Goal: Transaction & Acquisition: Subscribe to service/newsletter

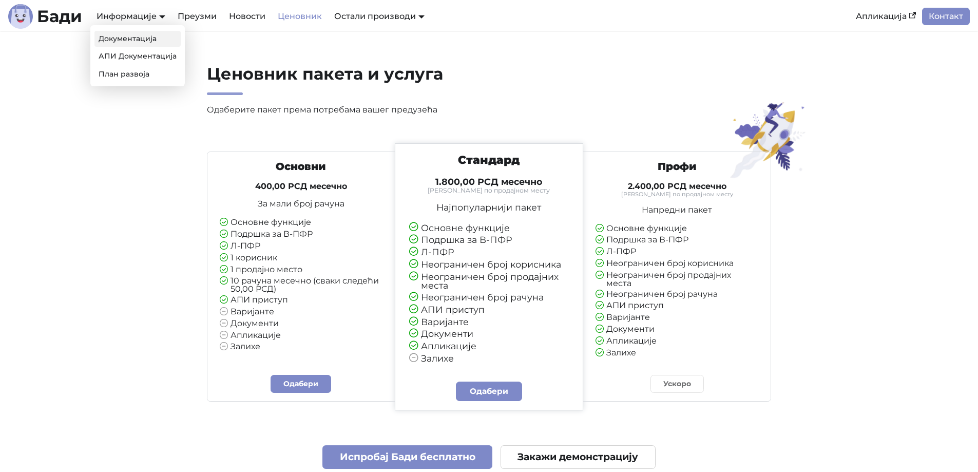
click at [127, 35] on link "Документација" at bounding box center [137, 39] width 86 height 16
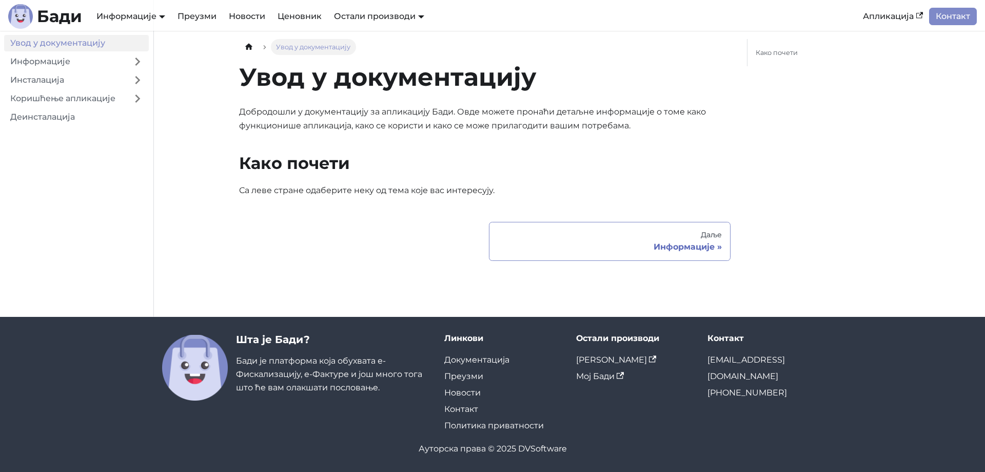
click at [705, 248] on div "Информације" at bounding box center [610, 247] width 224 height 10
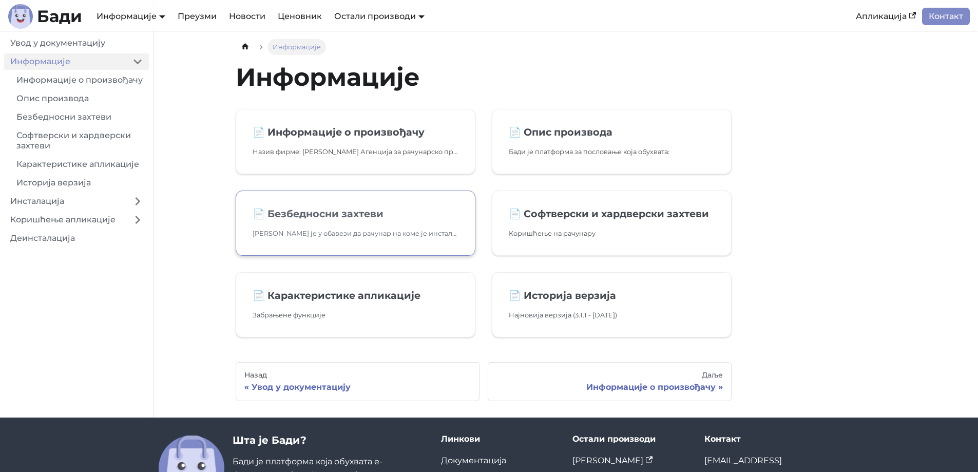
click at [371, 239] on link "📄️ Безбедносни захтеви Корисник је у обавези да рачунар на коме је инсталиран Б…" at bounding box center [356, 222] width 240 height 65
click at [307, 149] on p "Назив фирме: Дејан Велимировић Агенција за рачунарско програмирање DVSoftware Б…" at bounding box center [356, 151] width 206 height 11
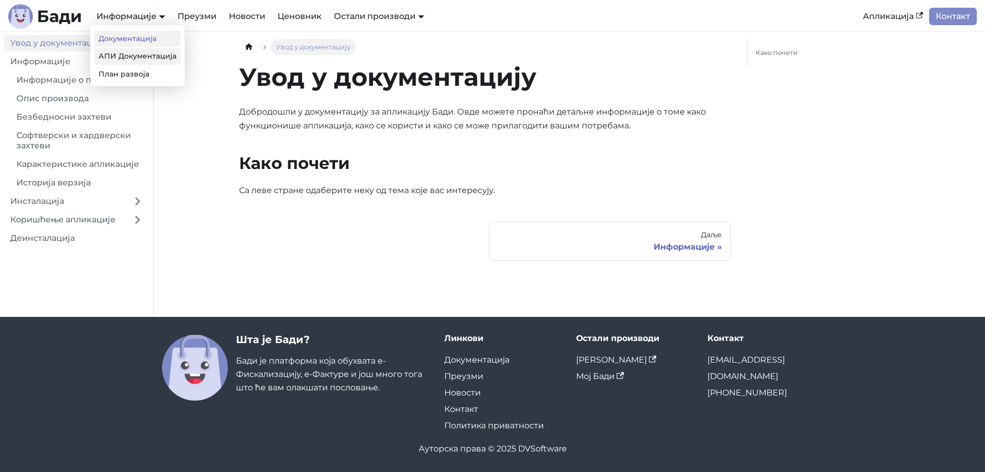
click at [127, 55] on link "АПИ Документација" at bounding box center [137, 56] width 86 height 16
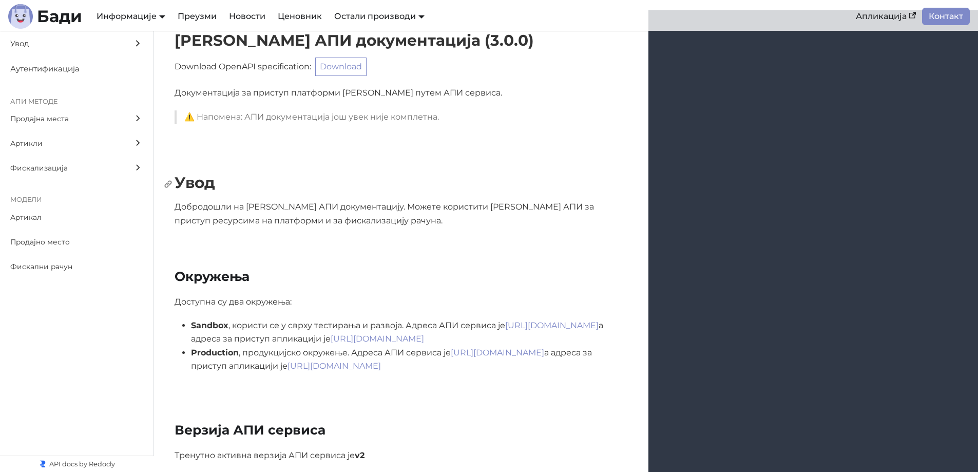
scroll to position [103, 0]
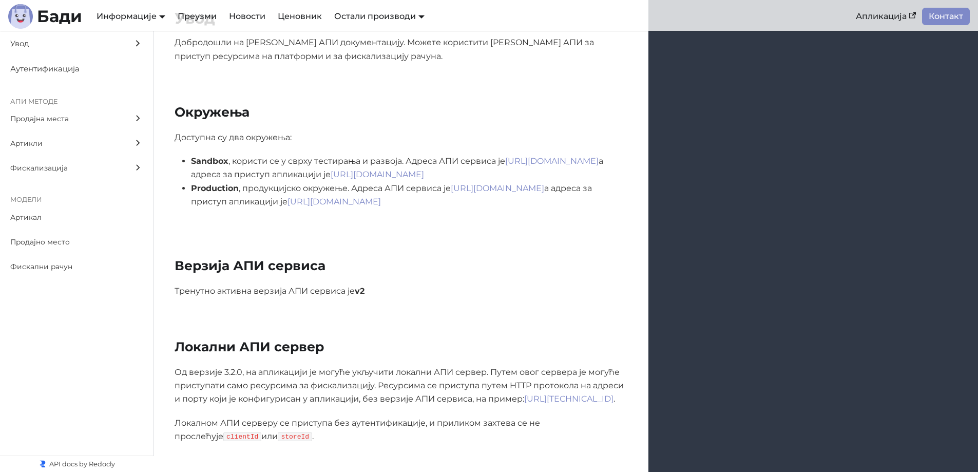
scroll to position [205, 0]
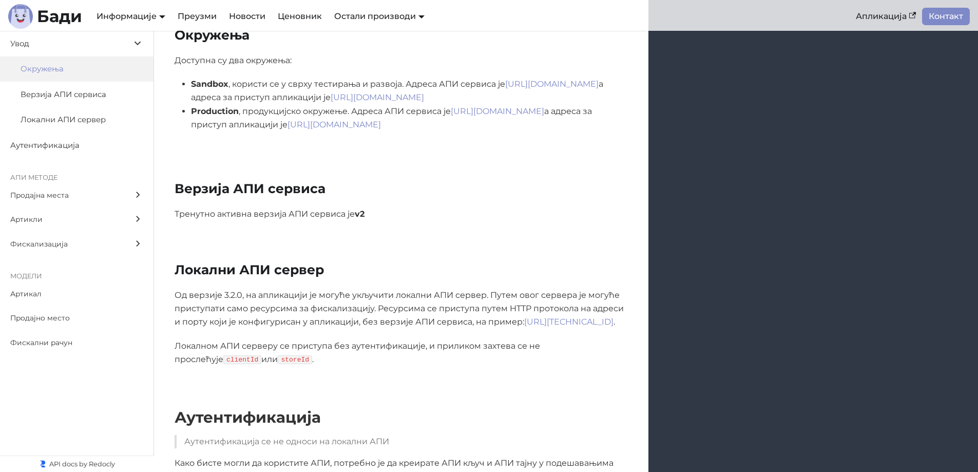
scroll to position [308, 0]
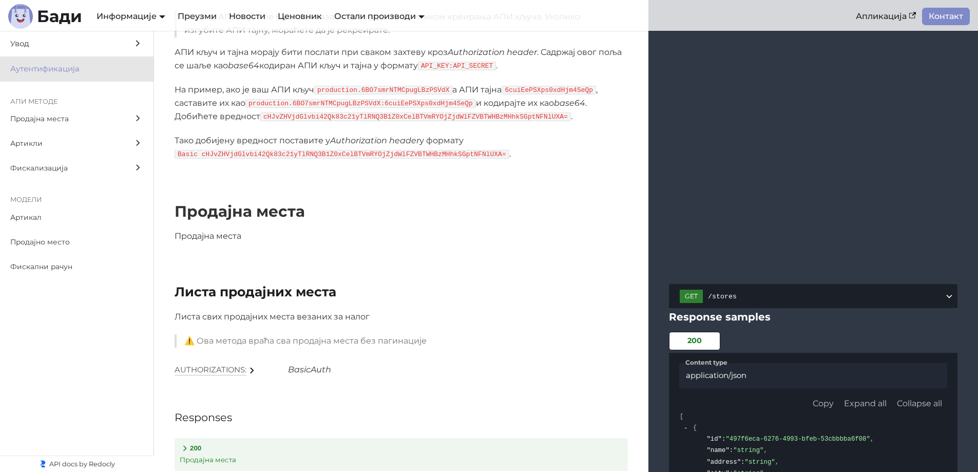
scroll to position [719, 0]
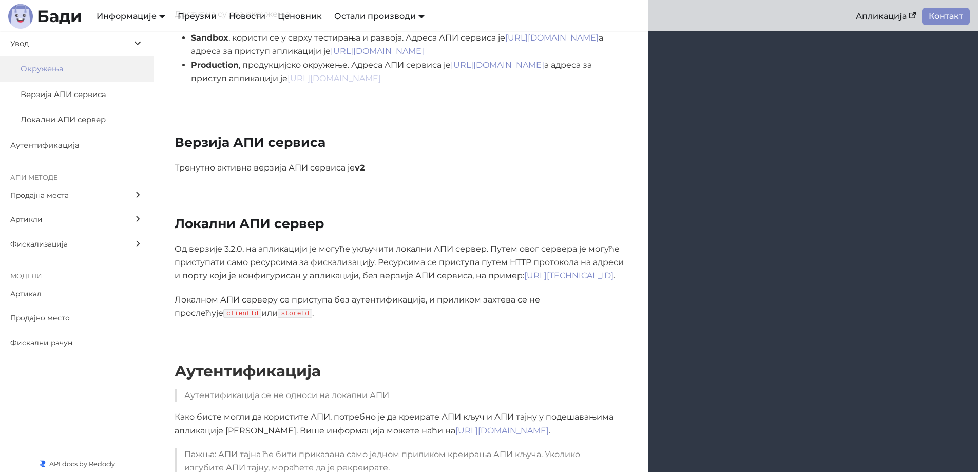
scroll to position [188, 0]
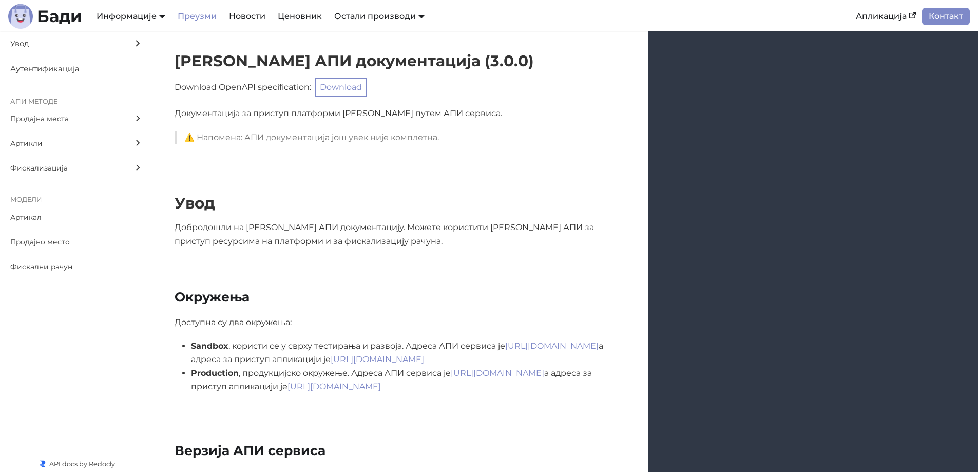
click at [220, 17] on link "Преузми" at bounding box center [196, 16] width 51 height 17
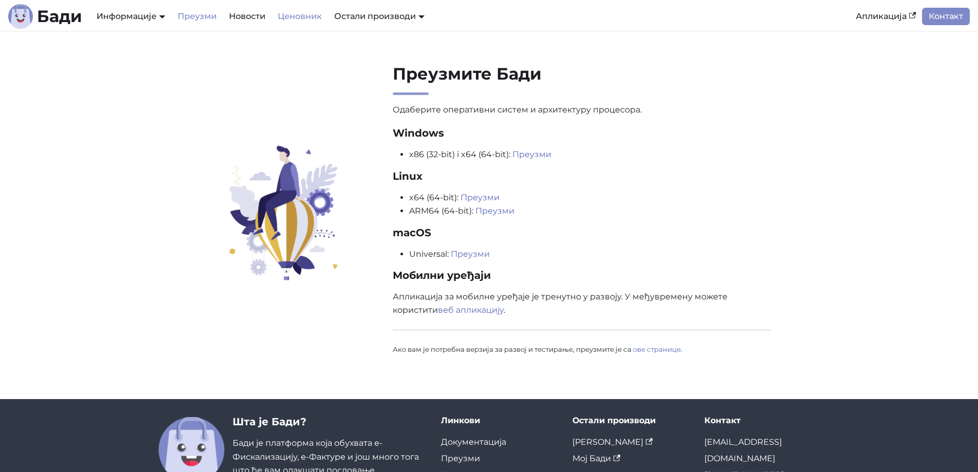
click at [301, 17] on link "Ценовник" at bounding box center [300, 16] width 56 height 17
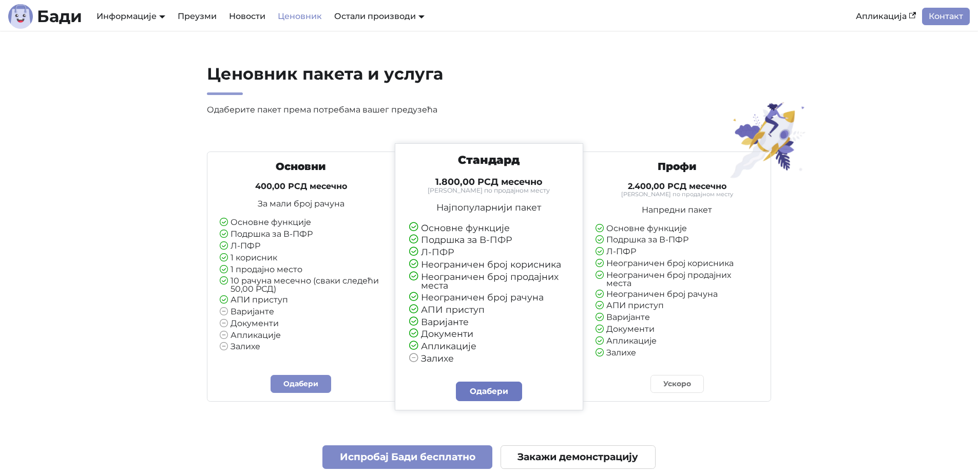
click at [505, 392] on link "Одабери" at bounding box center [489, 391] width 67 height 20
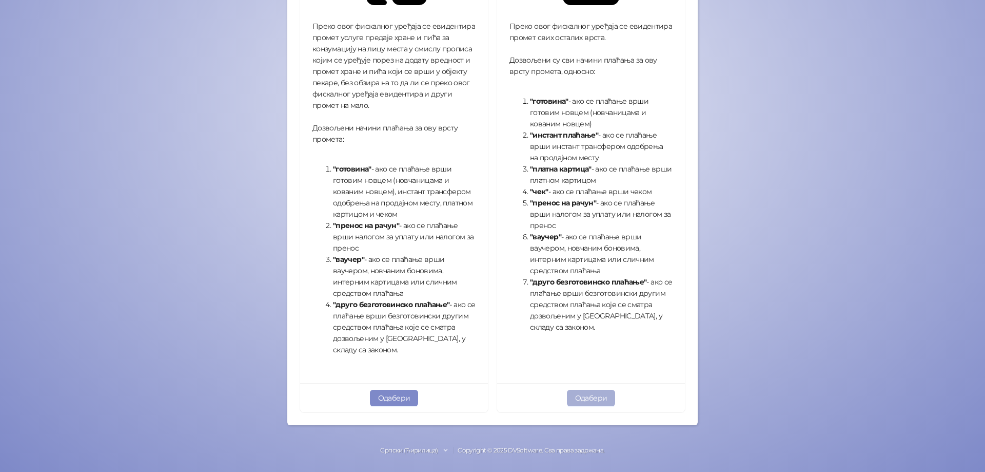
click at [597, 398] on button "Одабери" at bounding box center [591, 398] width 49 height 16
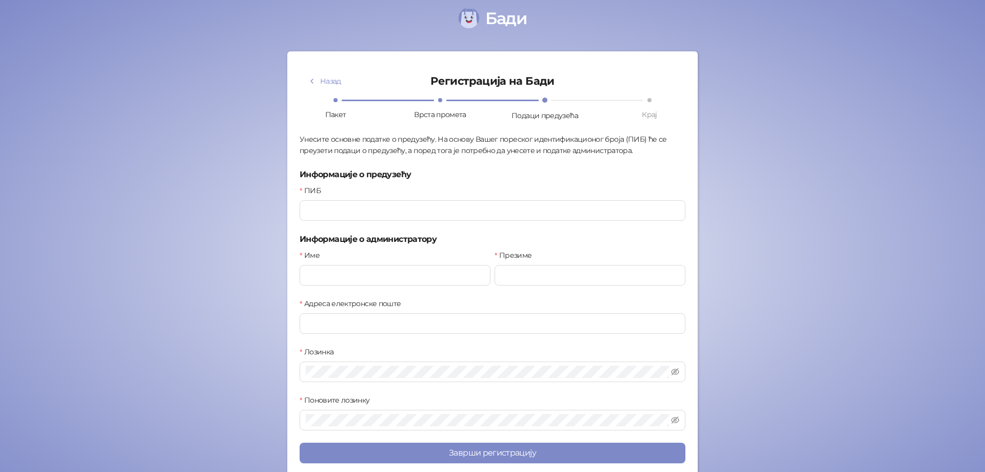
scroll to position [7, 0]
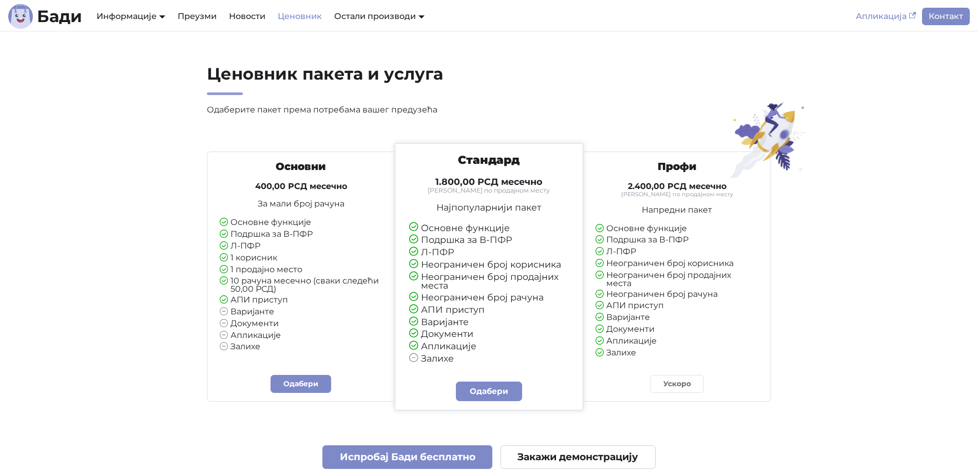
click at [891, 18] on link "Апликација" at bounding box center [885, 16] width 72 height 17
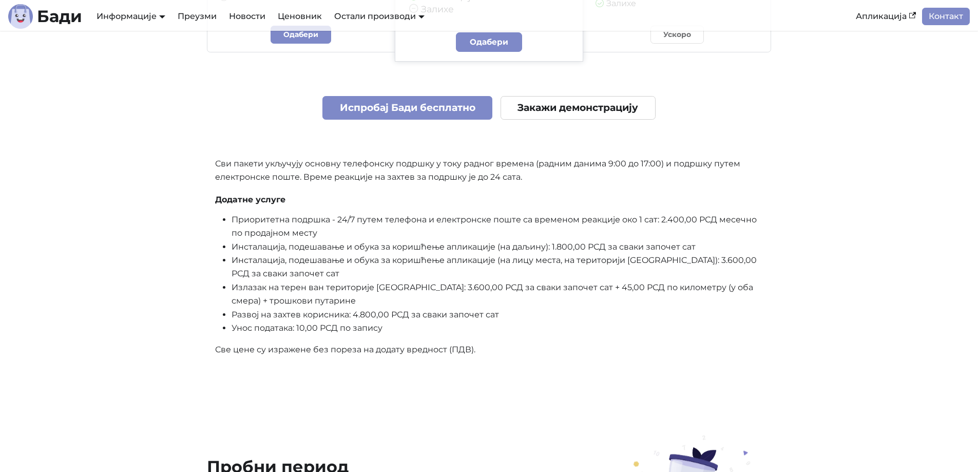
scroll to position [2669, 0]
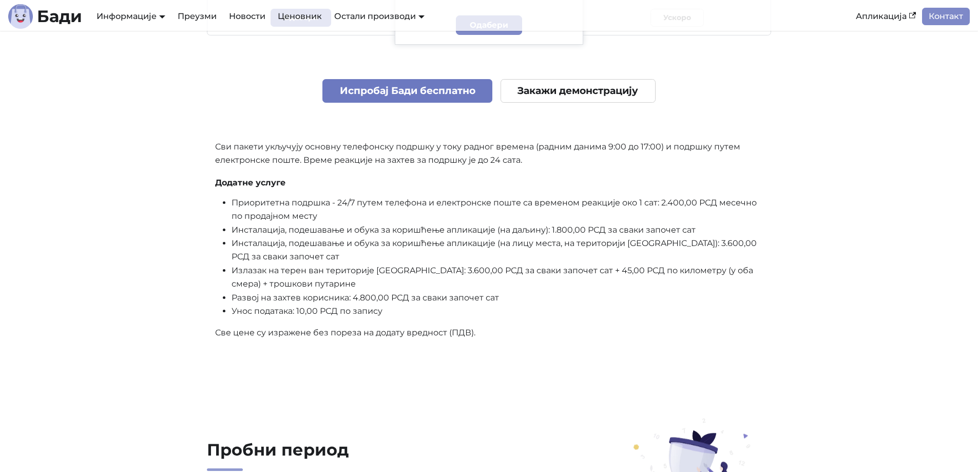
click at [414, 92] on link "Испробај Бади бесплатно" at bounding box center [407, 91] width 170 height 24
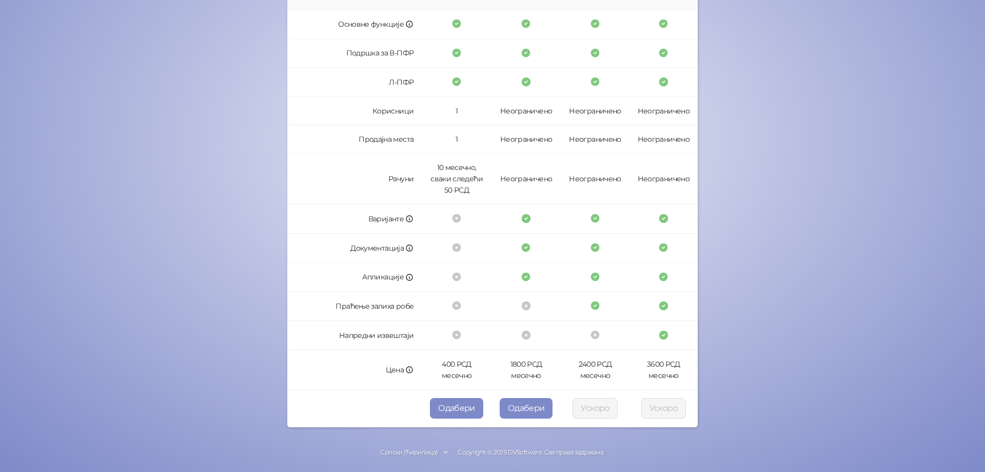
scroll to position [198, 0]
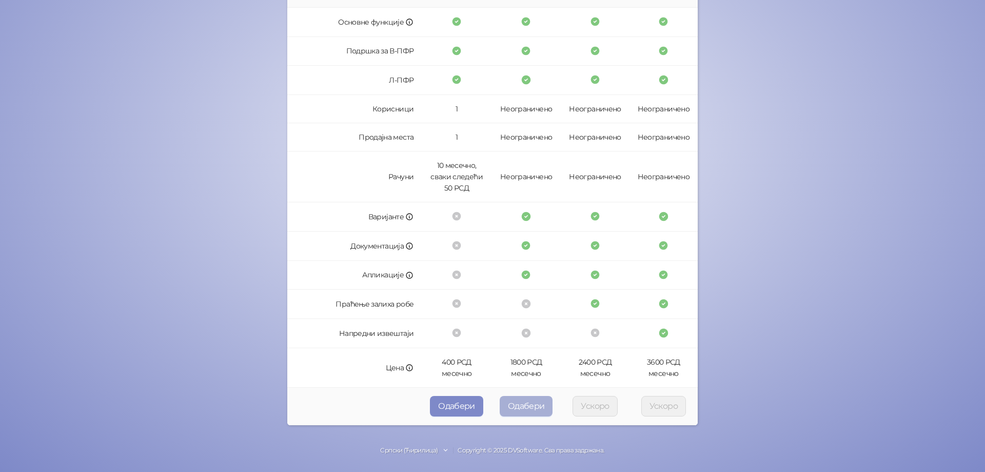
click at [526, 406] on button "Одабери" at bounding box center [526, 406] width 53 height 21
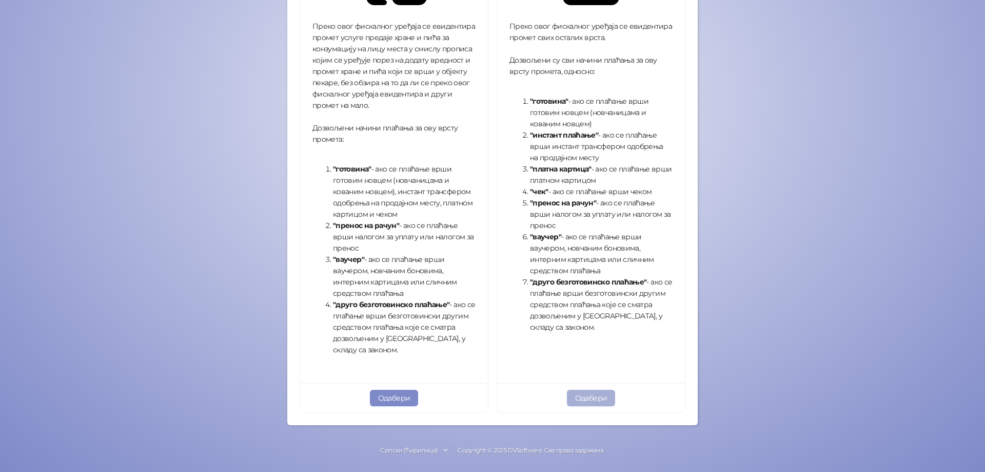
click at [595, 399] on button "Одабери" at bounding box center [591, 398] width 49 height 16
